Goal: Information Seeking & Learning: Learn about a topic

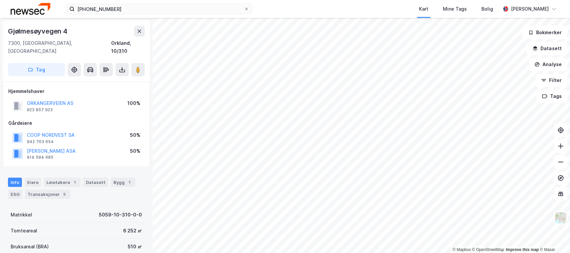
scroll to position [1, 0]
click at [20, 190] on div "ESG 4" at bounding box center [19, 194] width 22 height 9
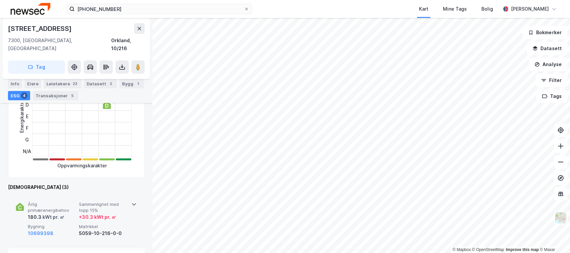
scroll to position [225, 0]
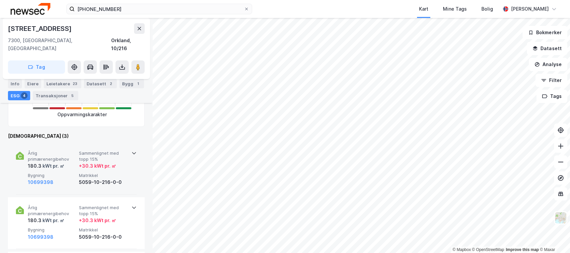
click at [62, 181] on div "Årlig primærenergibehov 180.3 kWt pr. ㎡ Sammenlignet med topp 15% + 30.3 kWt pr…" at bounding box center [76, 169] width 121 height 52
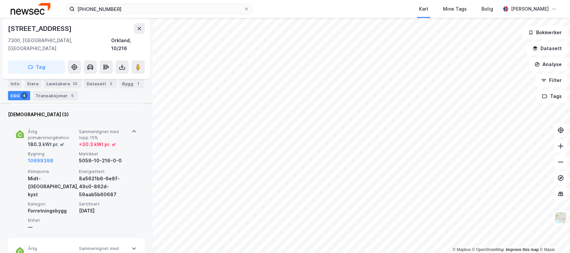
scroll to position [258, 0]
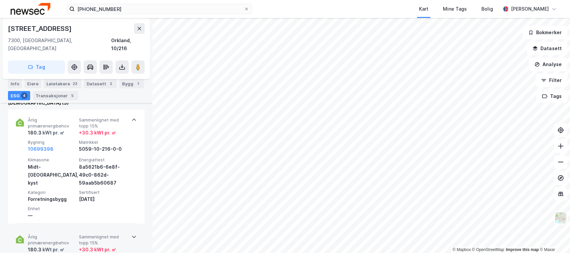
click at [84, 234] on span "Sammenlignet med topp 15%" at bounding box center [103, 240] width 48 height 12
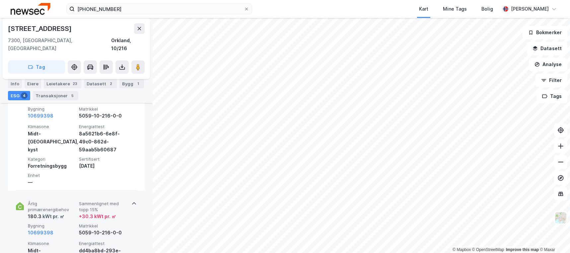
scroll to position [357, 0]
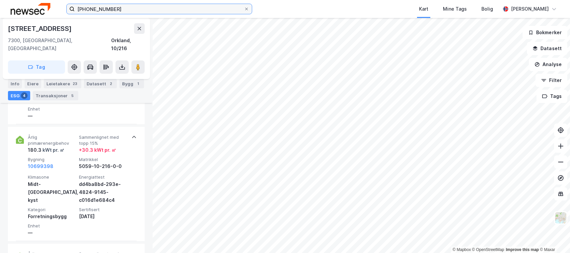
drag, startPoint x: 149, startPoint y: 14, endPoint x: 145, endPoint y: 7, distance: 8.2
click at [148, 12] on input "[PHONE_NUMBER]" at bounding box center [159, 9] width 169 height 10
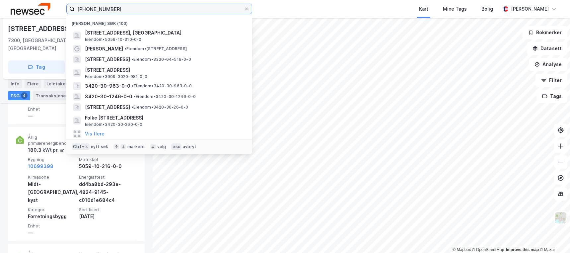
drag, startPoint x: 143, startPoint y: 8, endPoint x: 0, endPoint y: 5, distance: 143.4
click at [0, 5] on html "[PHONE_NUMBER] Nylige søk (100) [STREET_ADDRESS], ORKLAND Eiendom • 5059-10-310…" at bounding box center [285, 126] width 570 height 253
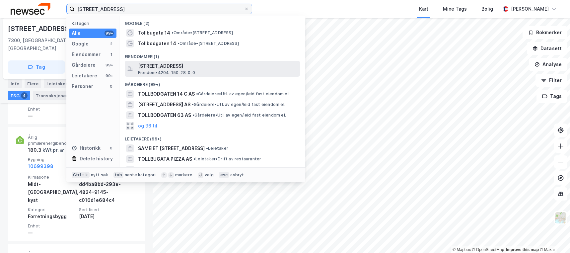
type input "[STREET_ADDRESS]"
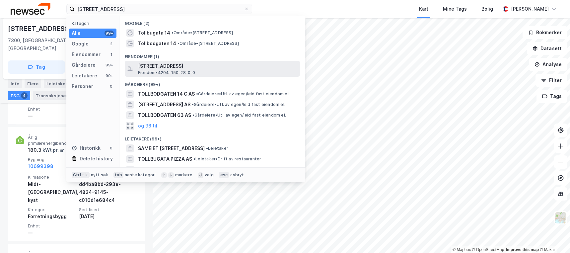
click at [202, 72] on div "[STREET_ADDRESS] • 4204-150-28-0-0" at bounding box center [218, 68] width 161 height 13
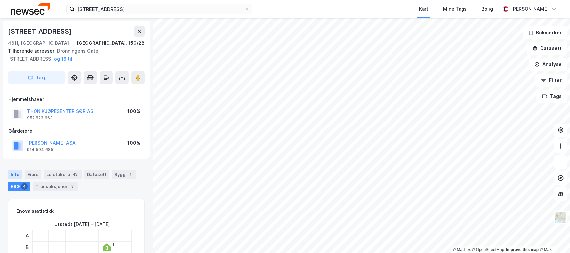
click at [13, 172] on div "Info" at bounding box center [15, 174] width 14 height 9
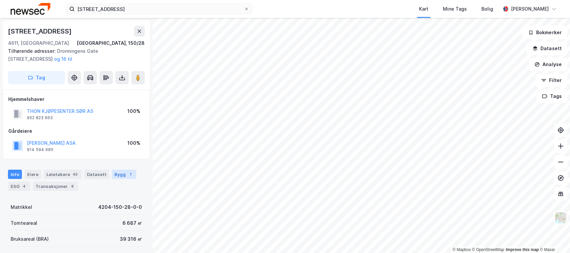
click at [119, 177] on div "Bygg 1" at bounding box center [124, 174] width 25 height 9
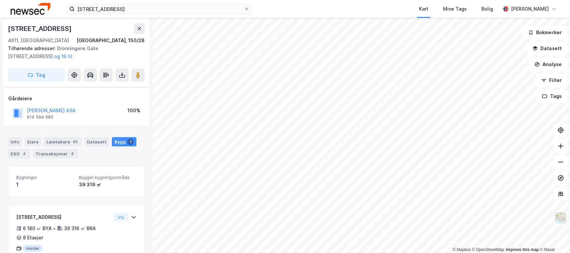
scroll to position [59, 0]
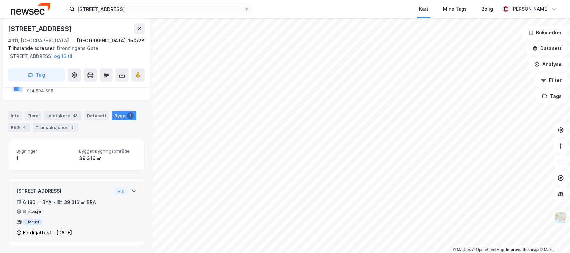
click at [99, 205] on div "6 180 ㎡ BYA • 39 316 ㎡ BRA • 8 Etasjer" at bounding box center [63, 206] width 95 height 17
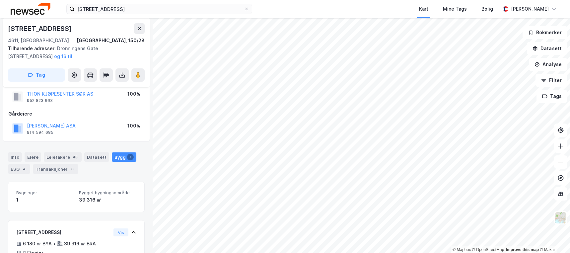
scroll to position [0, 0]
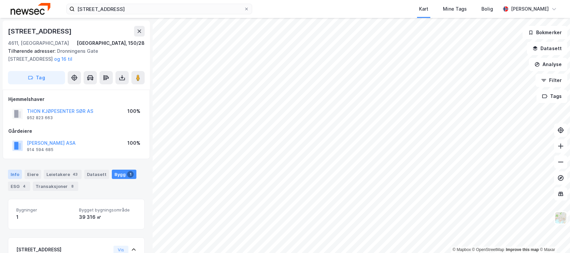
click at [19, 174] on div "Info" at bounding box center [15, 174] width 14 height 9
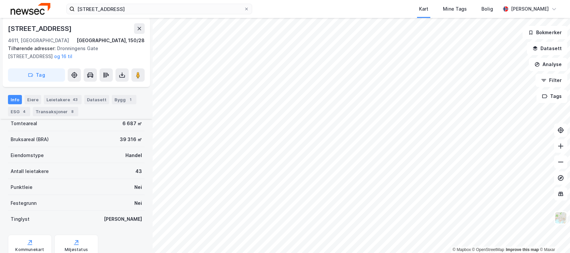
scroll to position [66, 0]
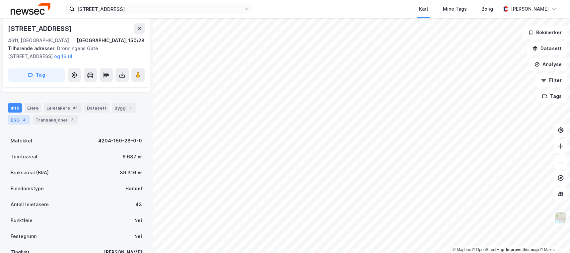
click at [21, 120] on div "4" at bounding box center [24, 120] width 7 height 7
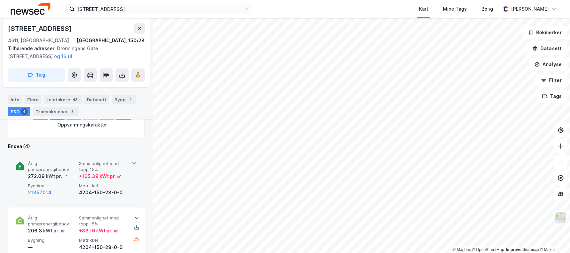
scroll to position [199, 0]
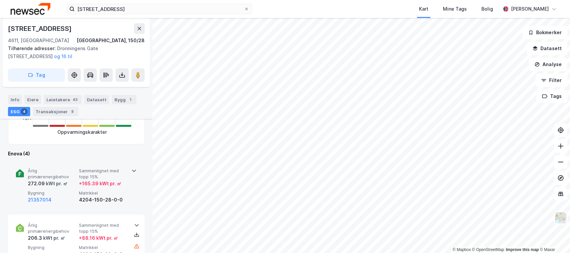
click at [59, 198] on div "21357014" at bounding box center [52, 200] width 48 height 8
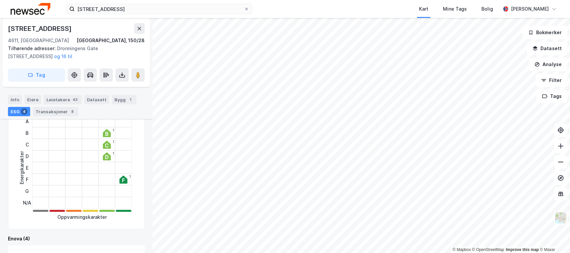
scroll to position [100, 0]
